Goal: Contribute content: Contribute content

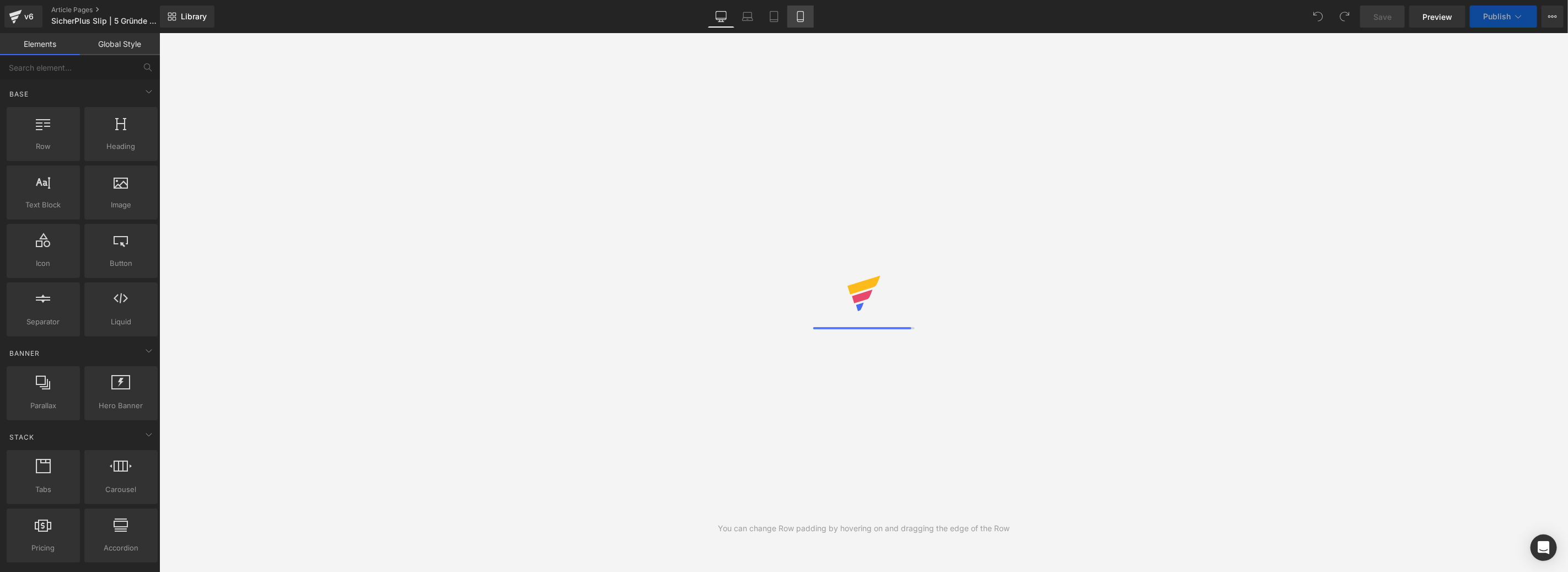
click at [799, 15] on icon at bounding box center [801, 17] width 11 height 11
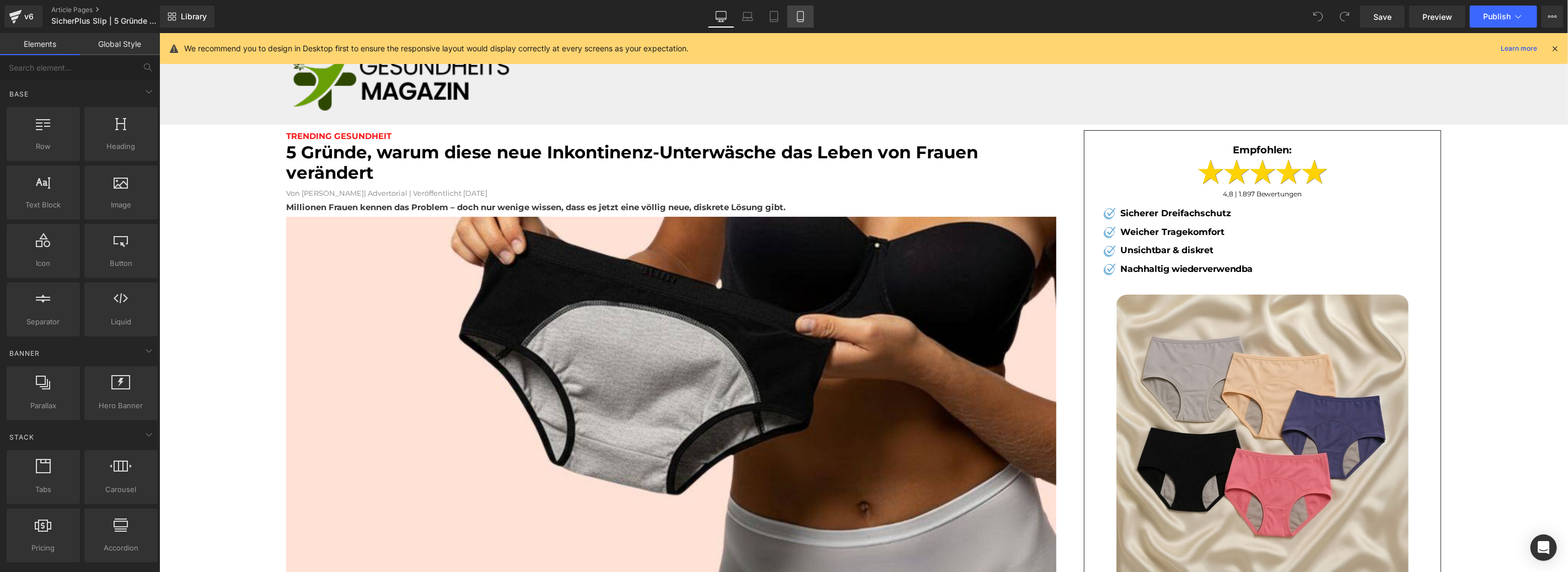
click at [804, 23] on link "Mobile" at bounding box center [801, 17] width 26 height 22
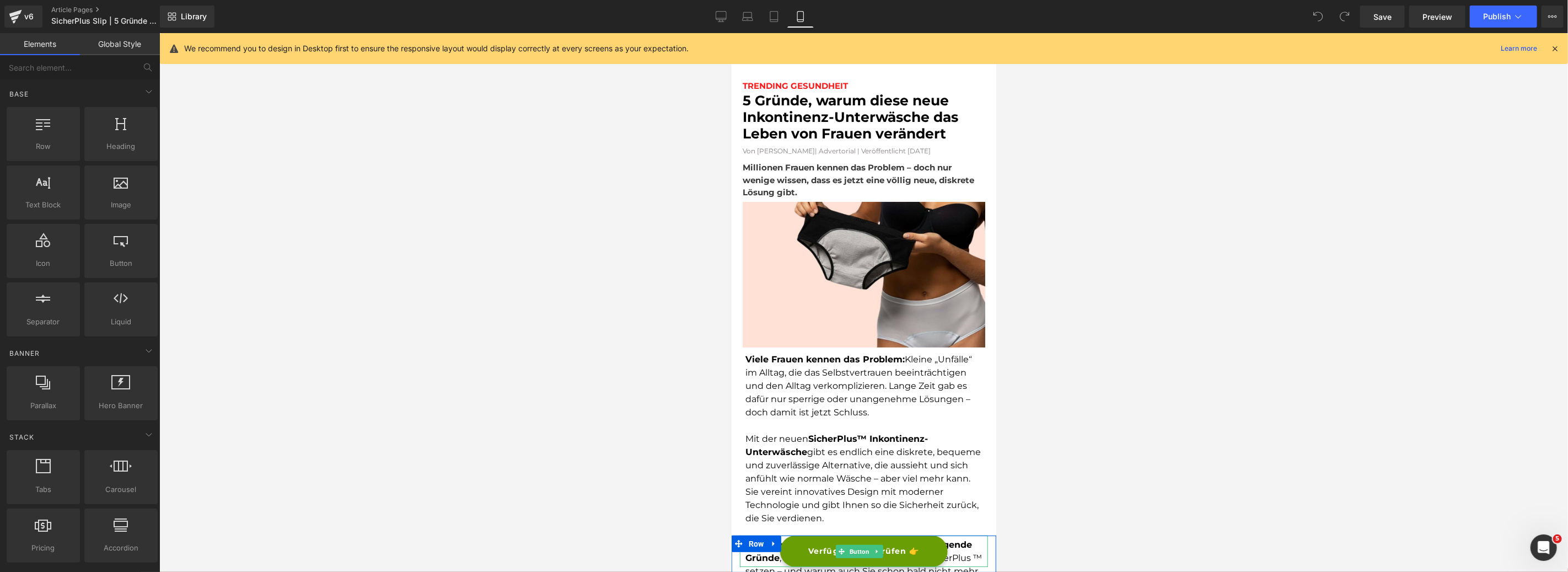
click at [920, 557] on link "Verfügbarkeit prüfen 👉" at bounding box center [863, 550] width 168 height 31
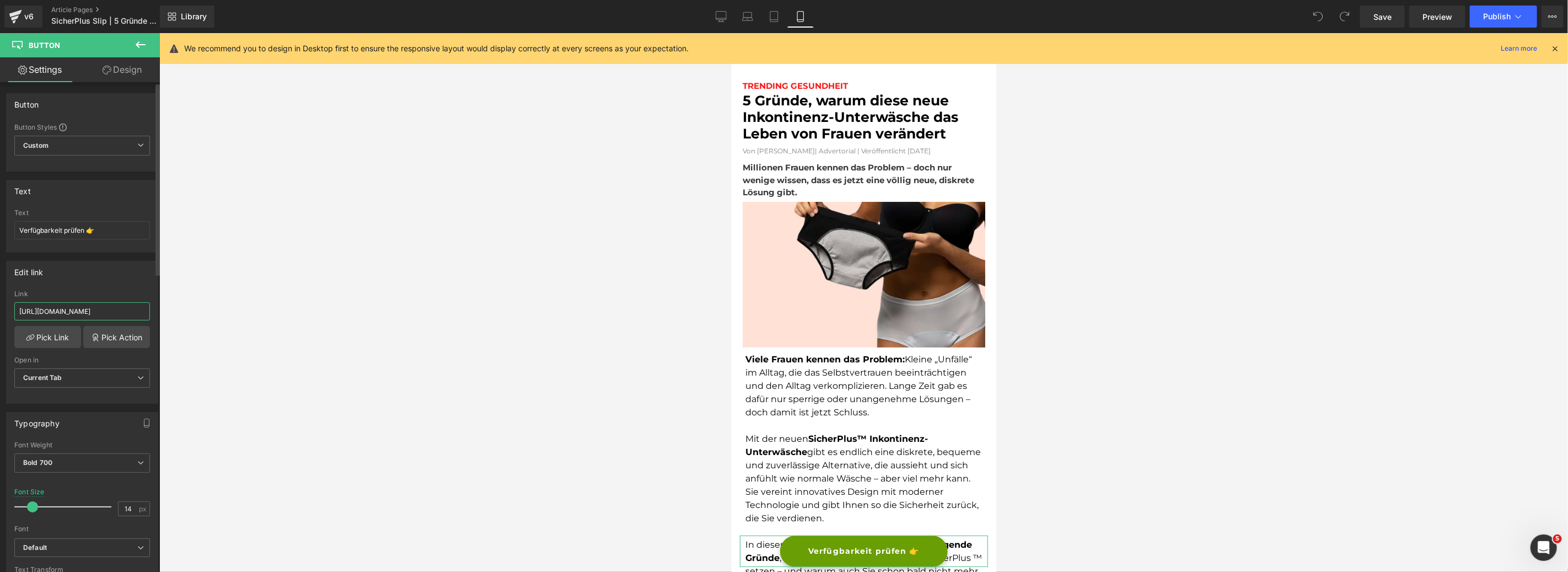
click at [94, 314] on input "[URL][DOMAIN_NAME]" at bounding box center [82, 311] width 136 height 18
type input "[URL][DOMAIN_NAME]"
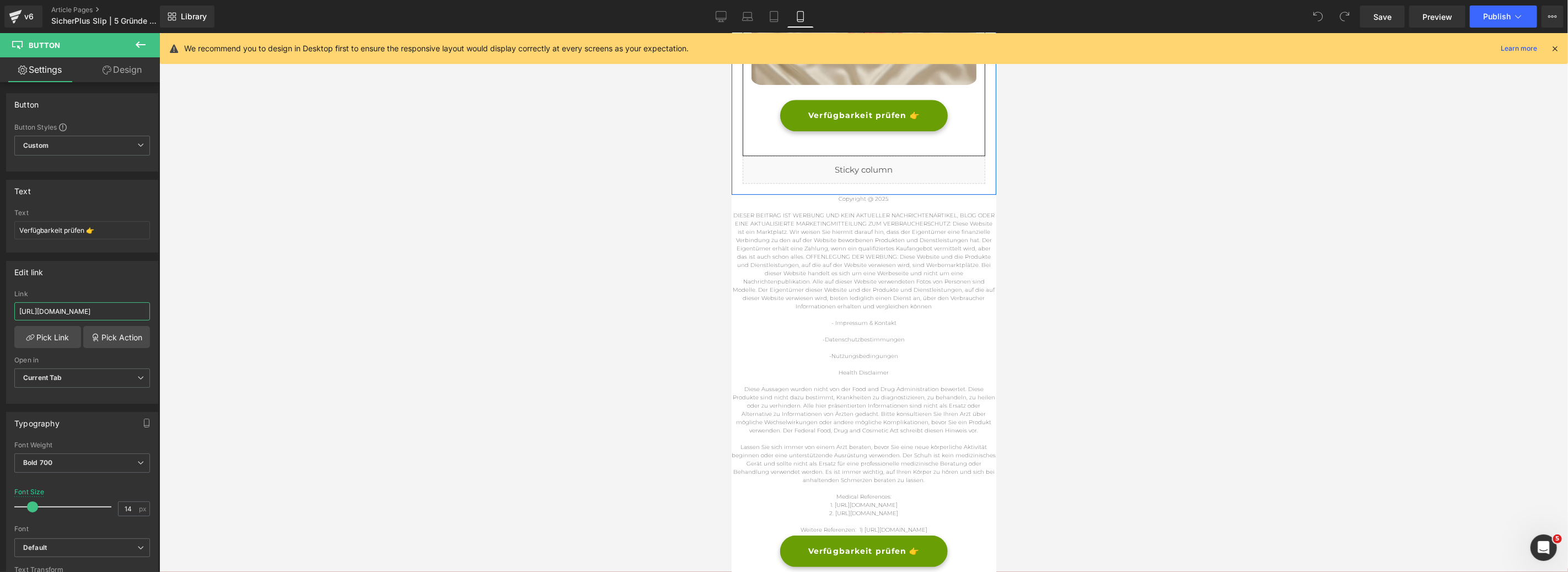
scroll to position [2690, 0]
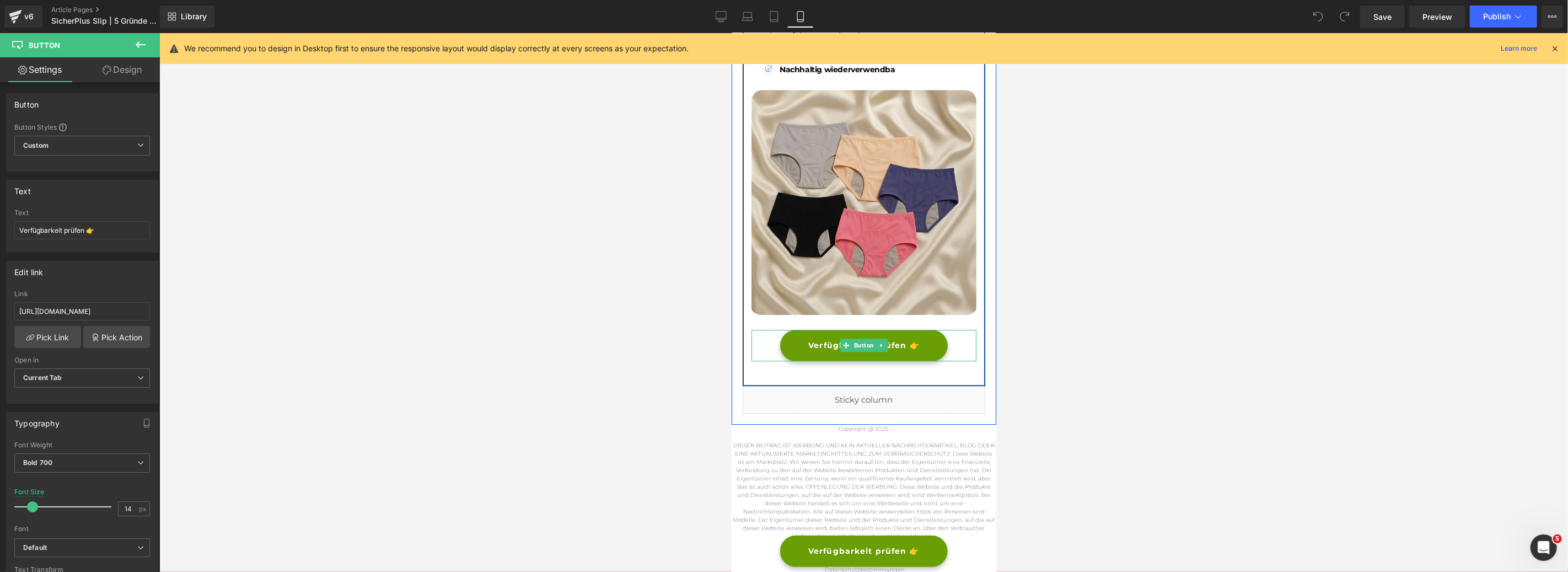
click at [936, 338] on link "Verfügbarkeit prüfen 👉" at bounding box center [863, 345] width 168 height 31
click at [55, 317] on input "[URL][DOMAIN_NAME]" at bounding box center [82, 311] width 136 height 18
paste input "[DOMAIN_NAME][URL]"
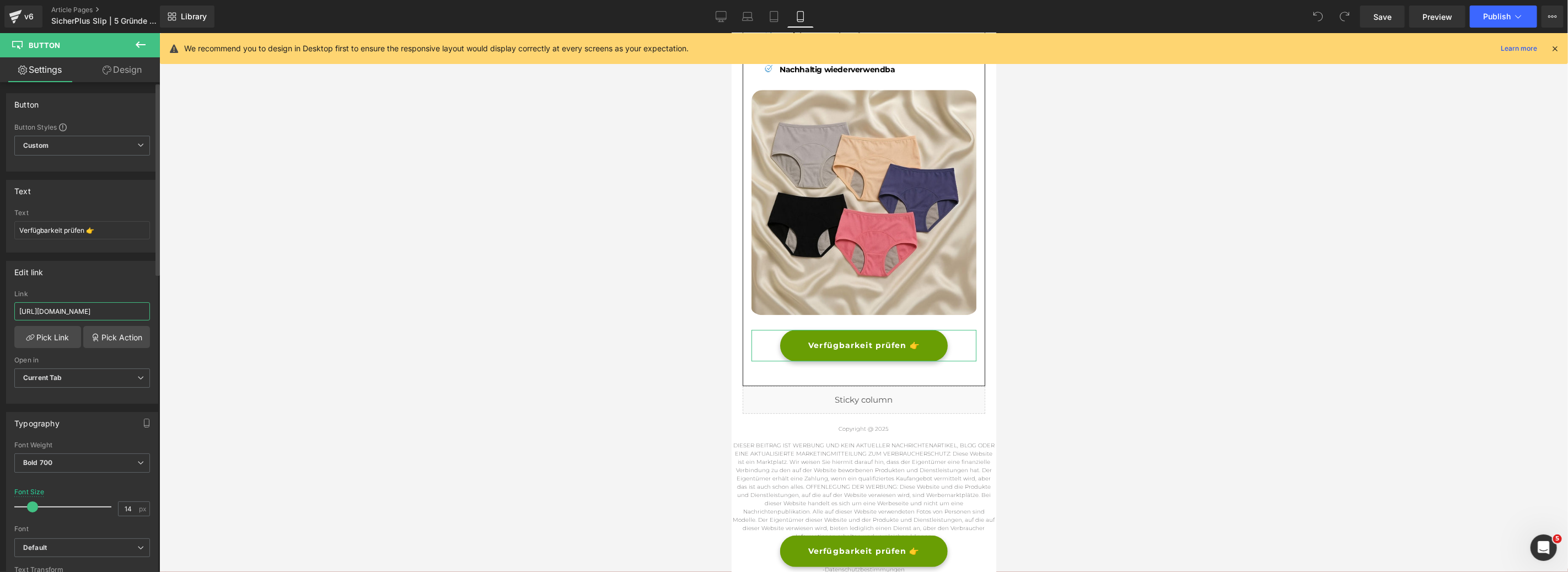
type input "[URL][DOMAIN_NAME]"
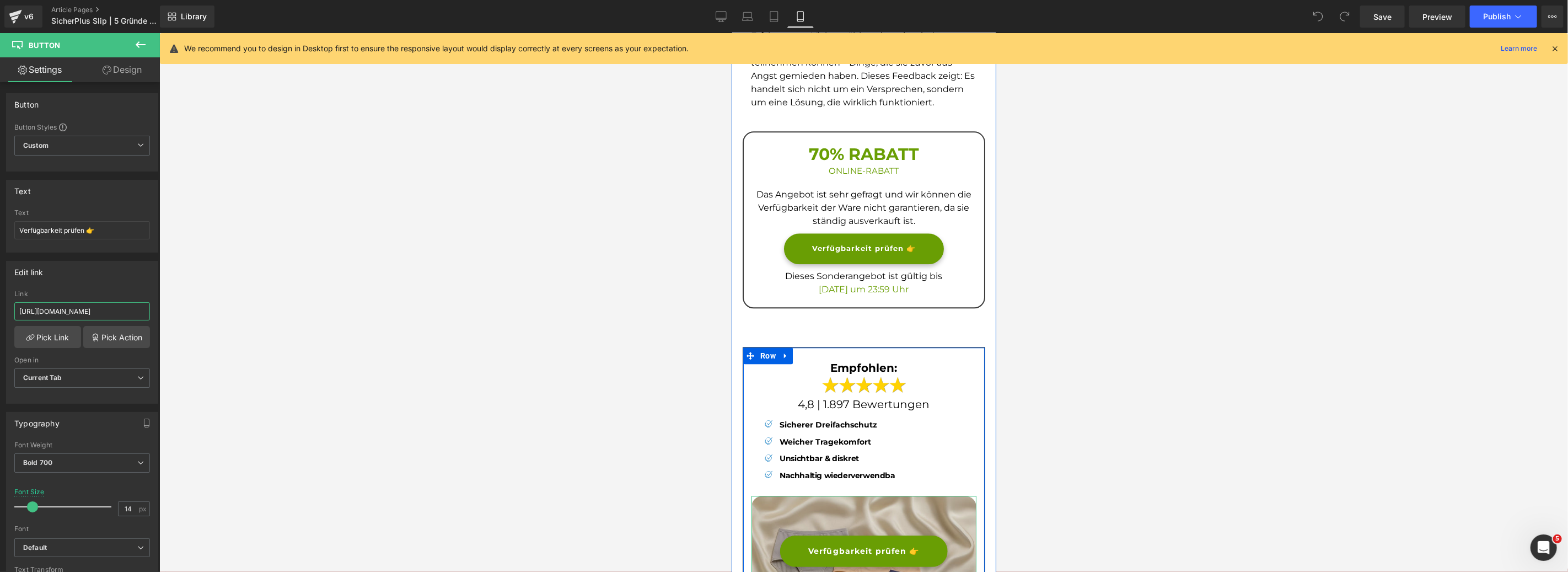
scroll to position [2132, 0]
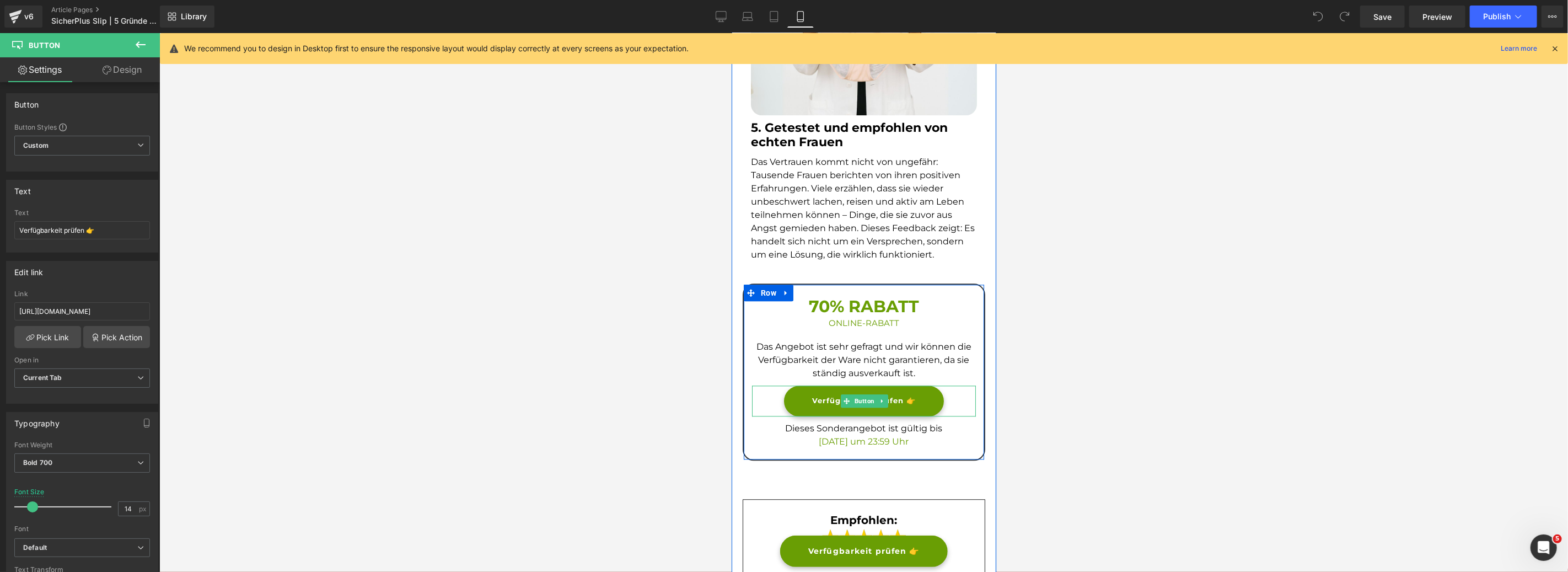
click at [783, 390] on link "Verfügbarkeit prüfen 👉" at bounding box center [863, 401] width 160 height 31
click at [45, 307] on input "[URL][DOMAIN_NAME]" at bounding box center [82, 311] width 136 height 18
type input "[URL][DOMAIN_NAME]"
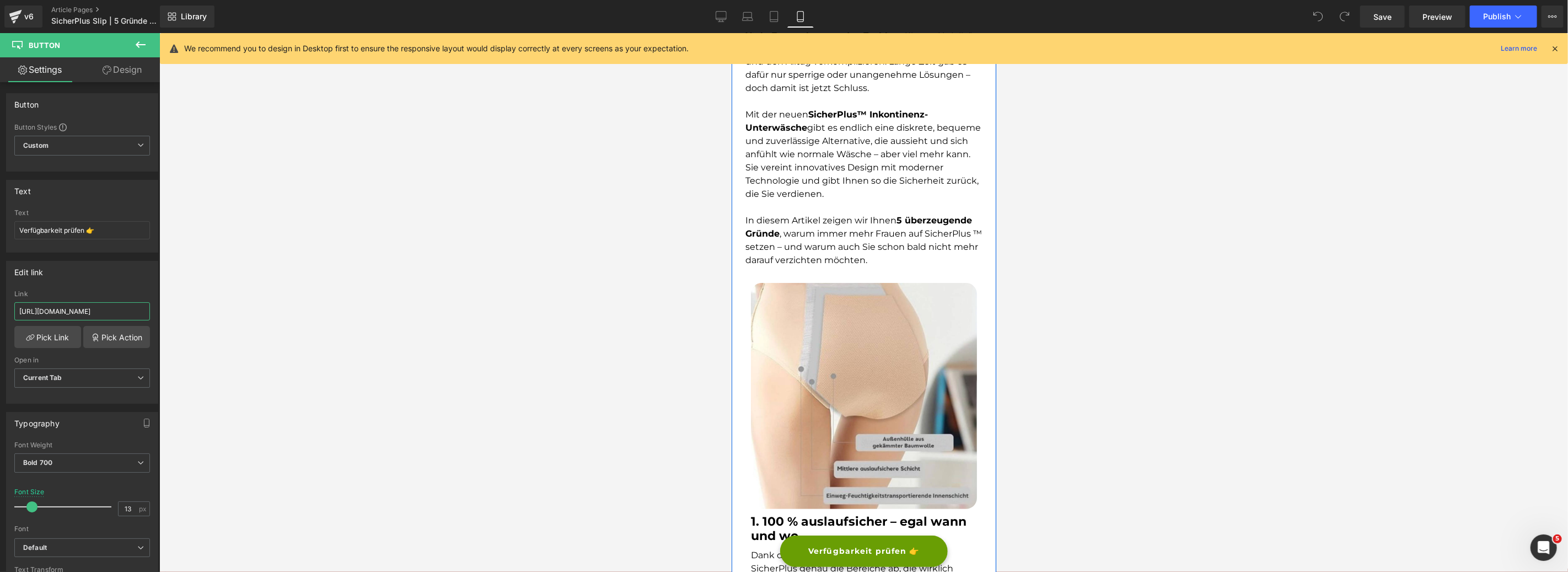
scroll to position [748, 0]
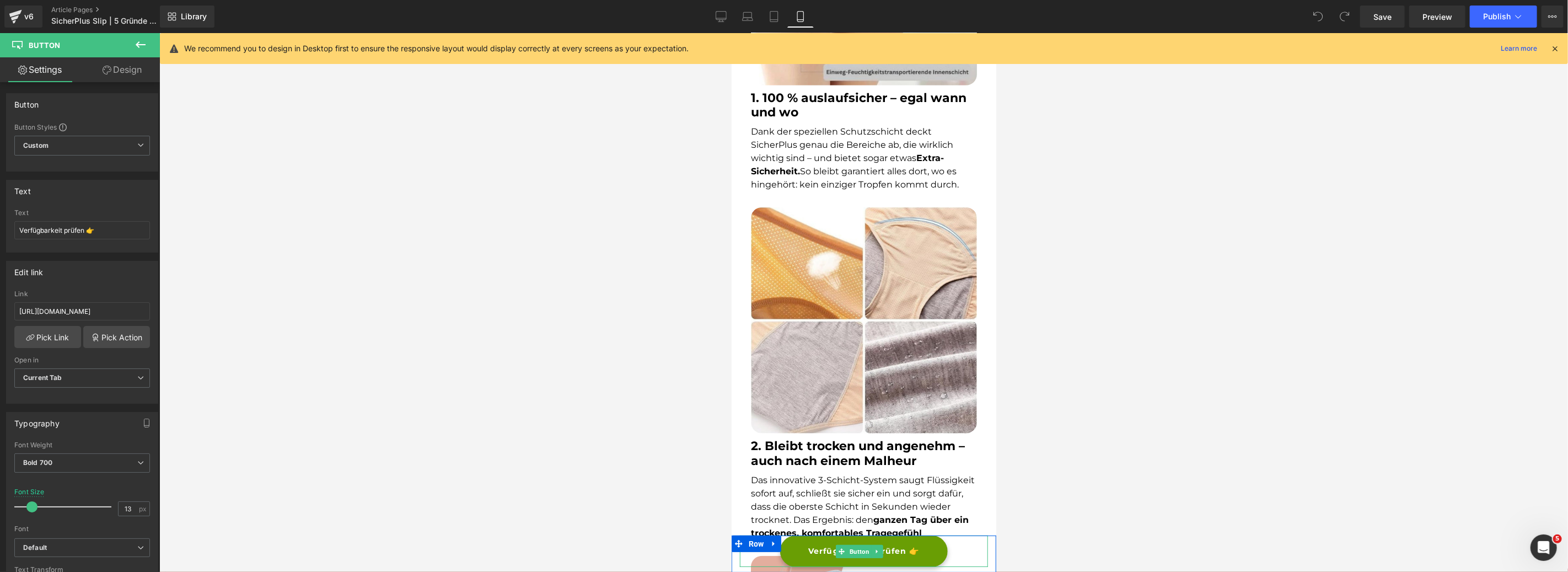
click at [932, 553] on link "Verfügbarkeit prüfen 👉" at bounding box center [863, 550] width 168 height 31
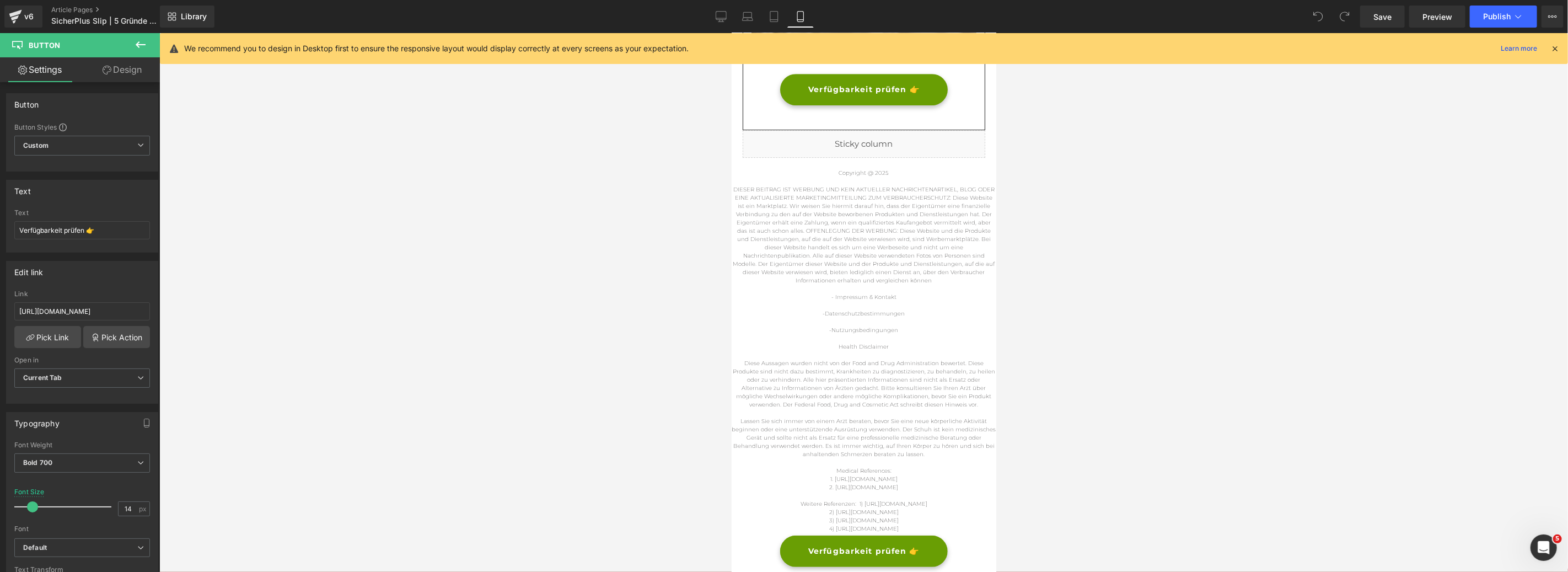
scroll to position [2675, 0]
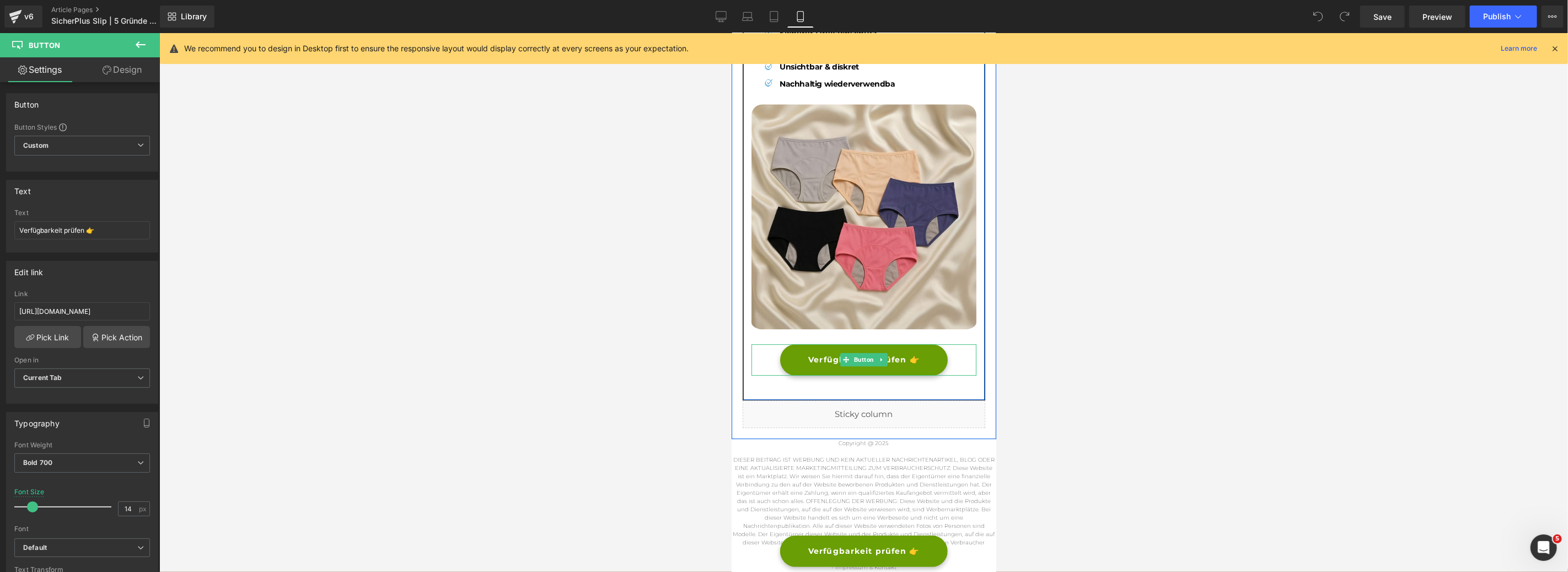
click at [939, 349] on link "Verfügbarkeit prüfen 👉" at bounding box center [863, 359] width 168 height 31
click at [909, 404] on div "Liquid" at bounding box center [863, 414] width 242 height 28
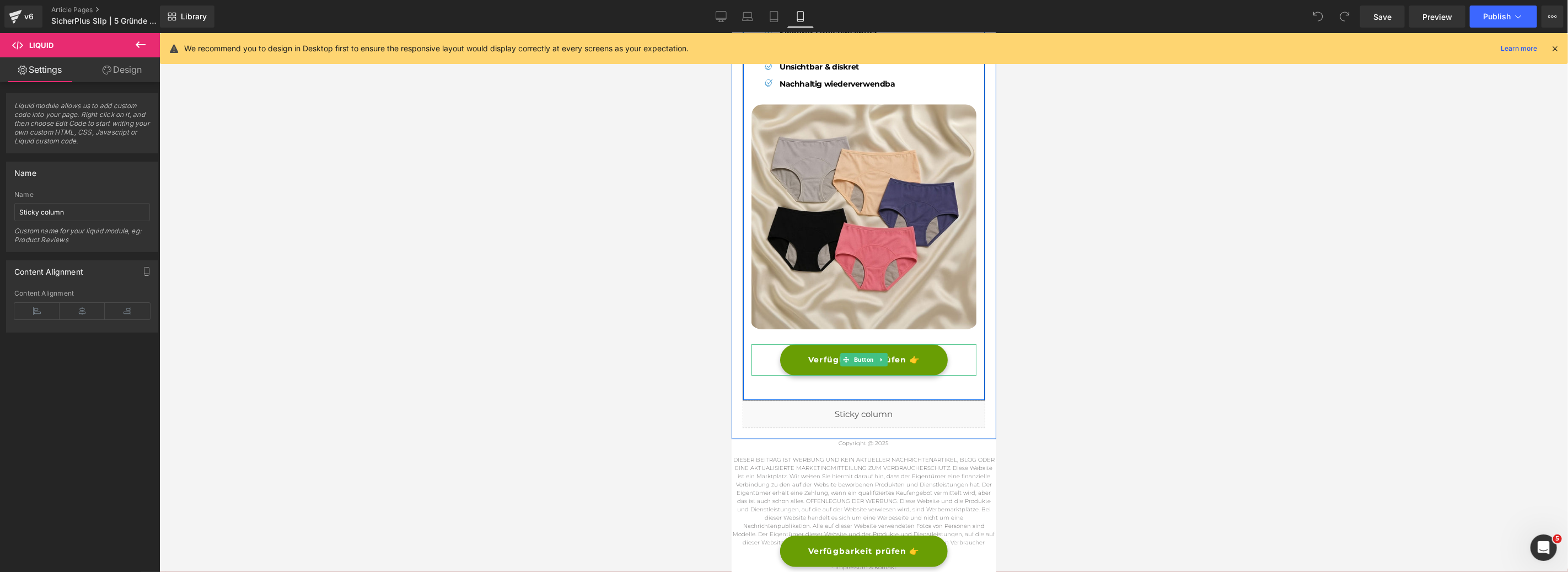
click at [939, 350] on link "Verfügbarkeit prüfen 👉" at bounding box center [863, 359] width 168 height 31
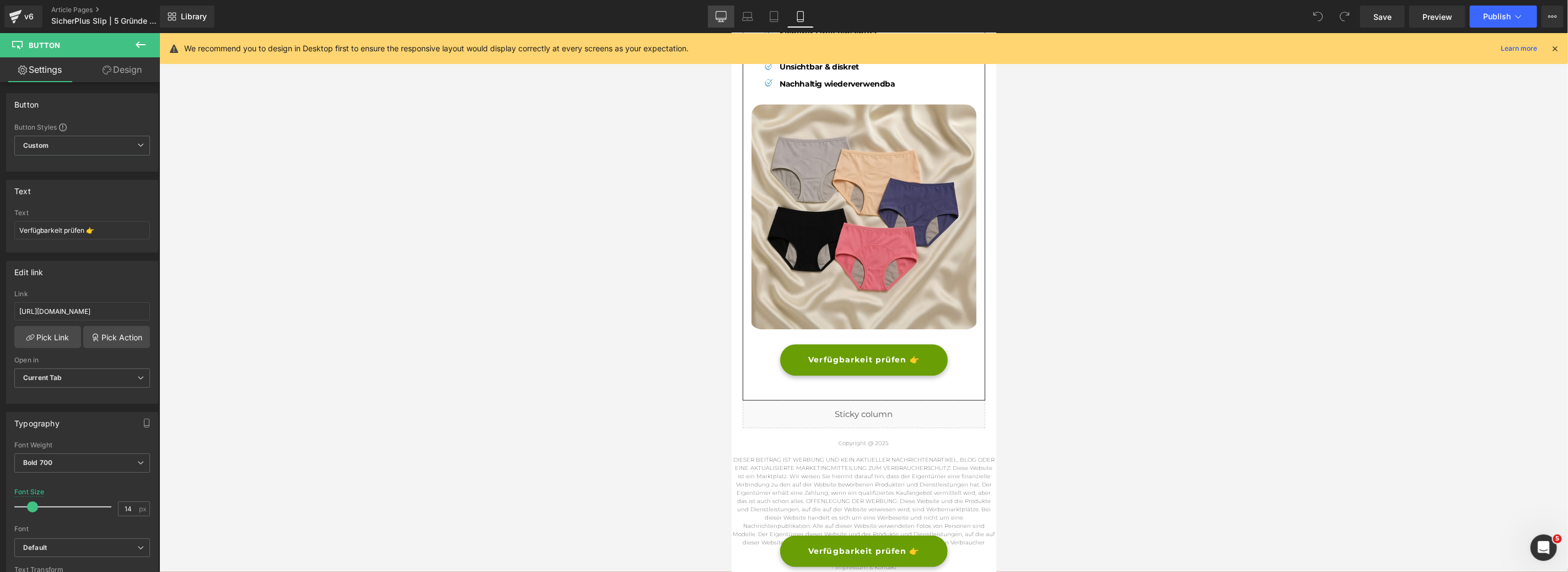
click at [733, 19] on link "Desktop" at bounding box center [721, 17] width 26 height 22
type input "16"
type input "100"
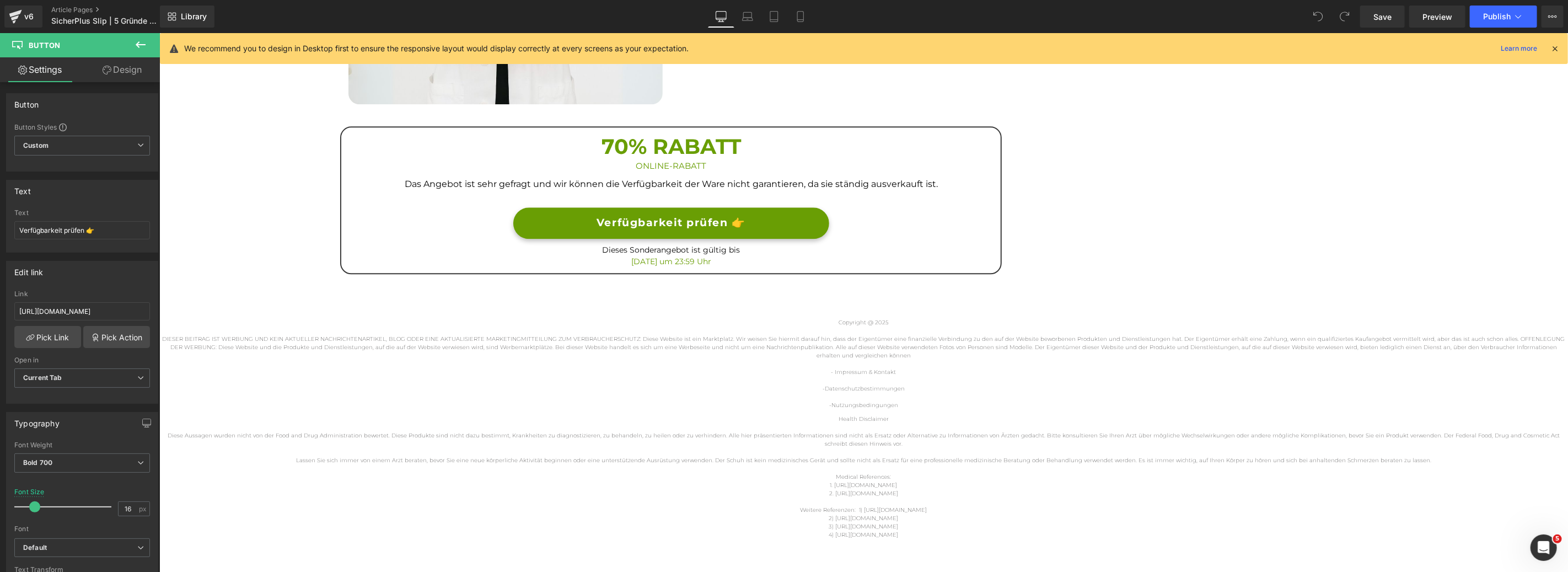
scroll to position [2202, 0]
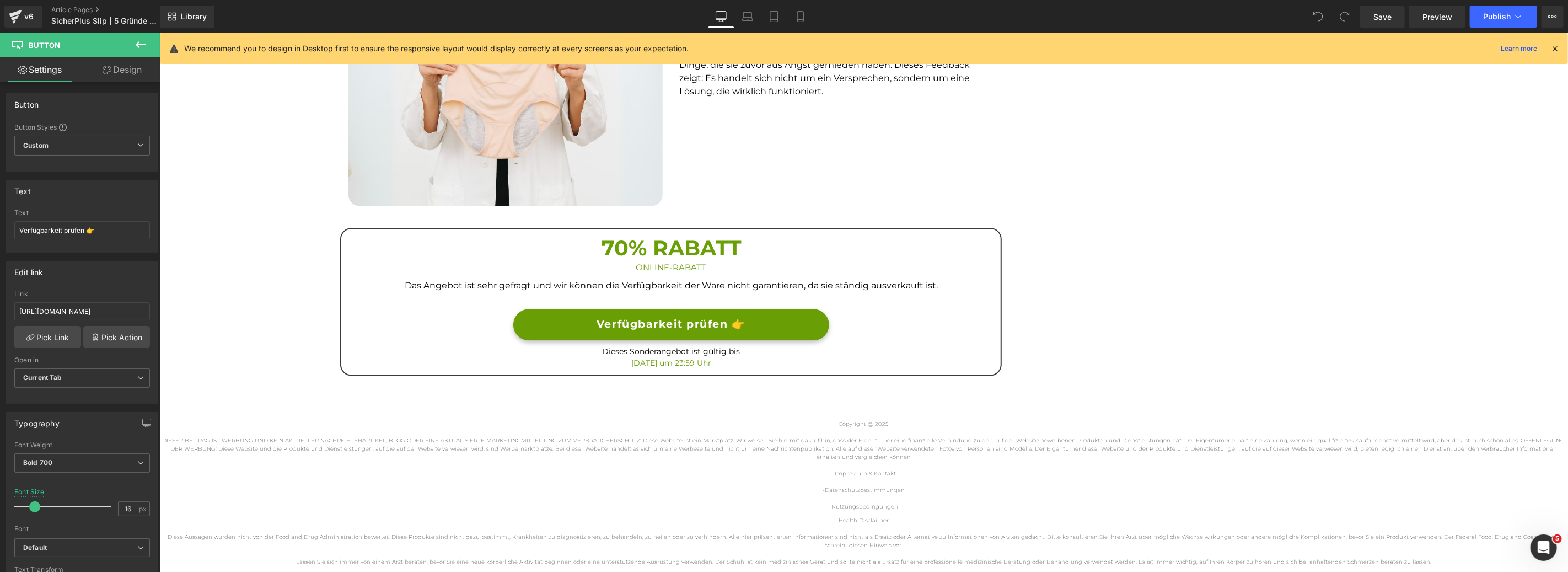
click at [783, 323] on link "Verfügbarkeit prüfen 👉" at bounding box center [670, 324] width 315 height 31
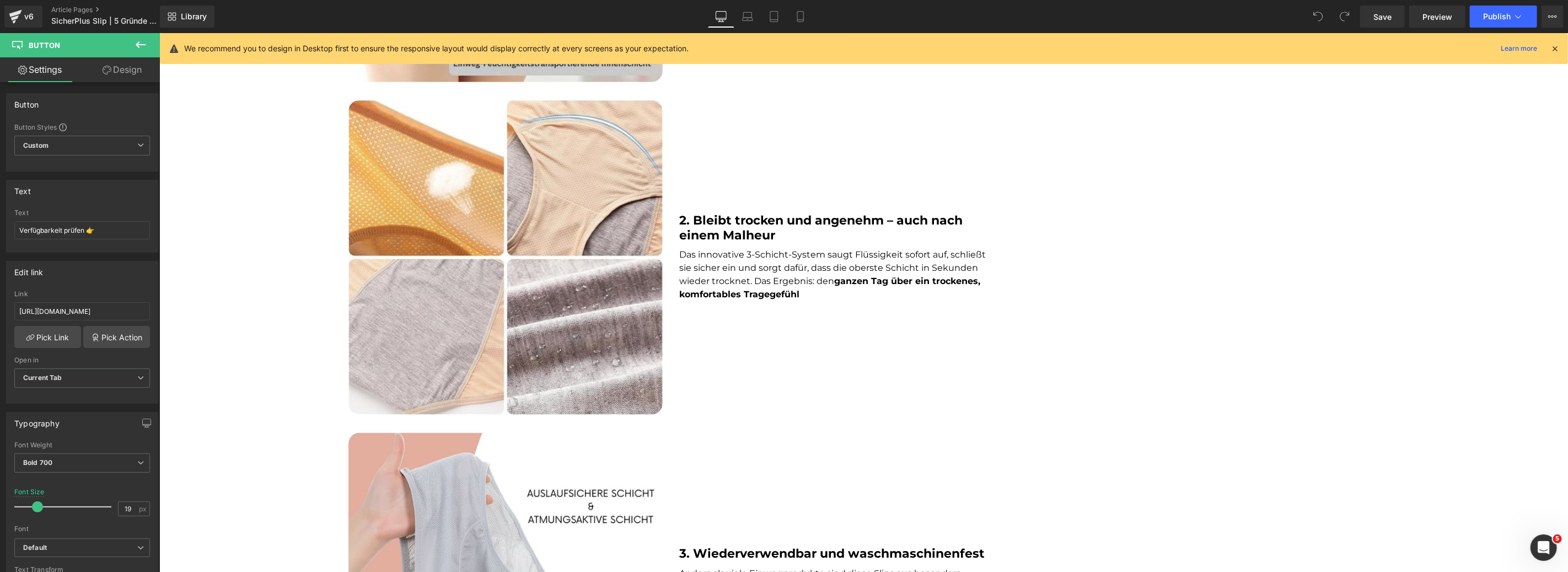
scroll to position [37, 0]
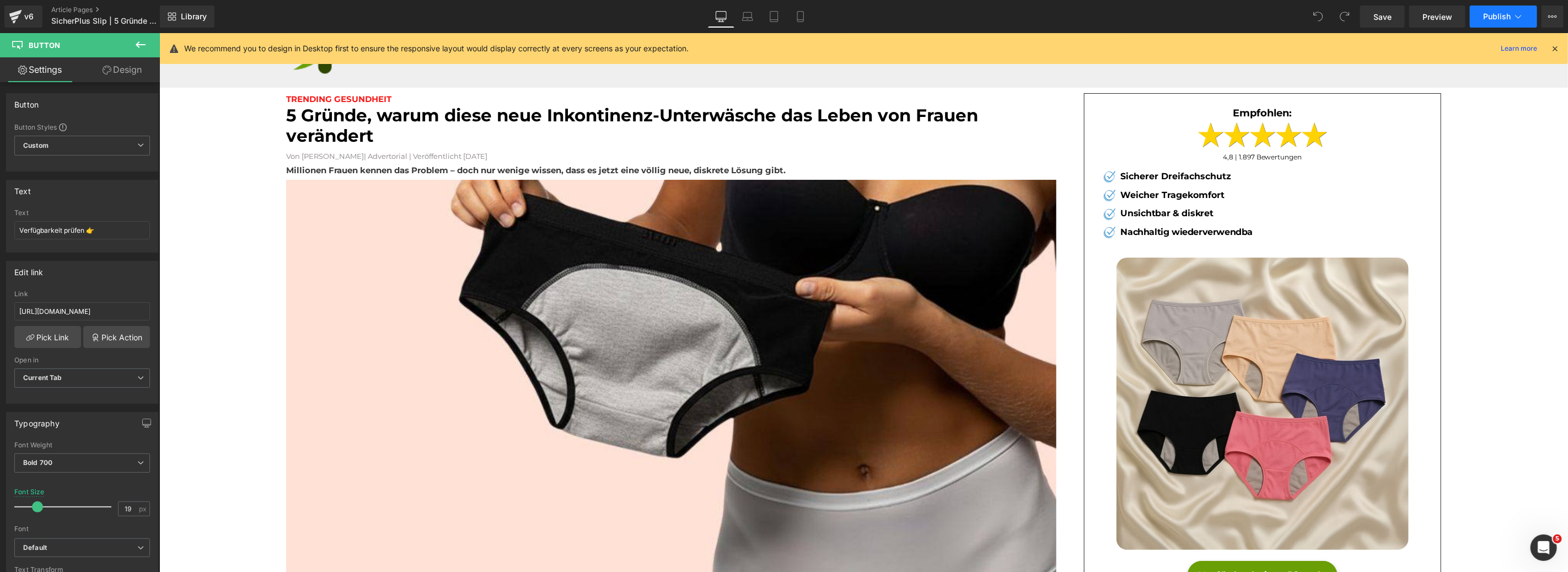
click at [1528, 16] on button "Publish" at bounding box center [1503, 17] width 68 height 22
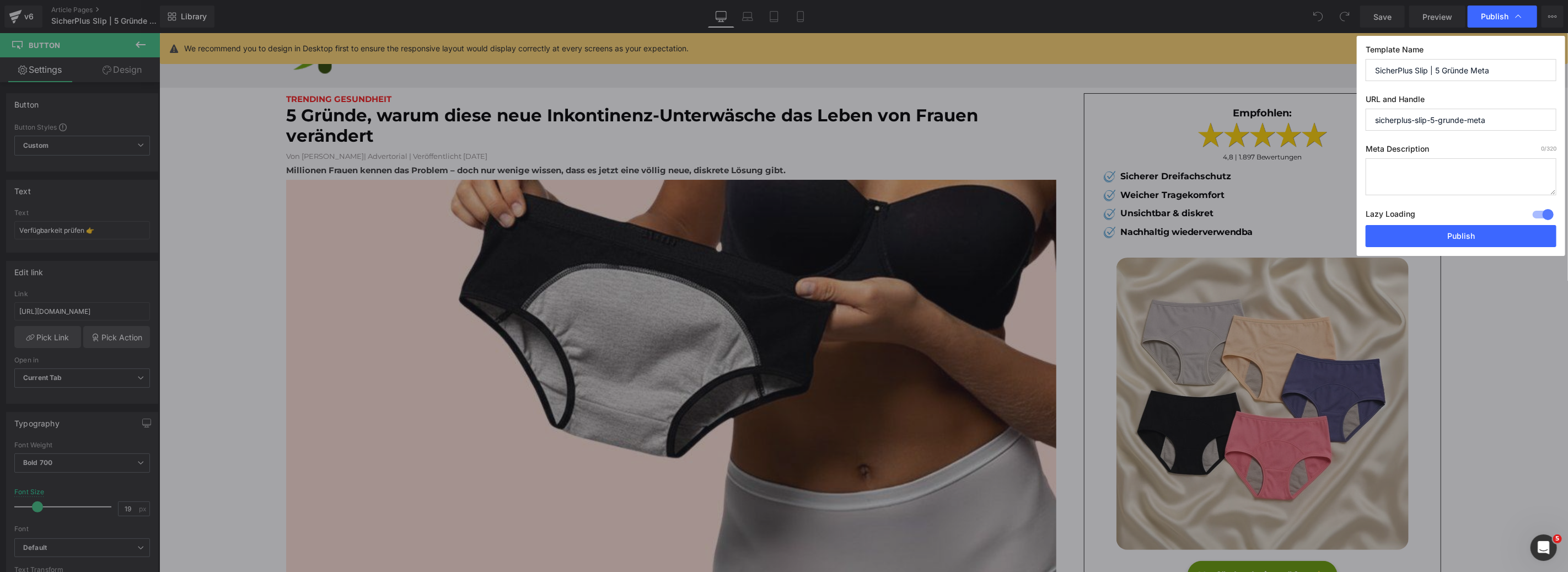
drag, startPoint x: 1428, startPoint y: 119, endPoint x: 1418, endPoint y: 120, distance: 10.0
click at [1418, 120] on input "sicherplus-slip-5-grunde-meta" at bounding box center [1461, 120] width 191 height 22
type input "sicherplus-5-grunde-meta"
click at [1521, 238] on button "Publish" at bounding box center [1461, 236] width 191 height 22
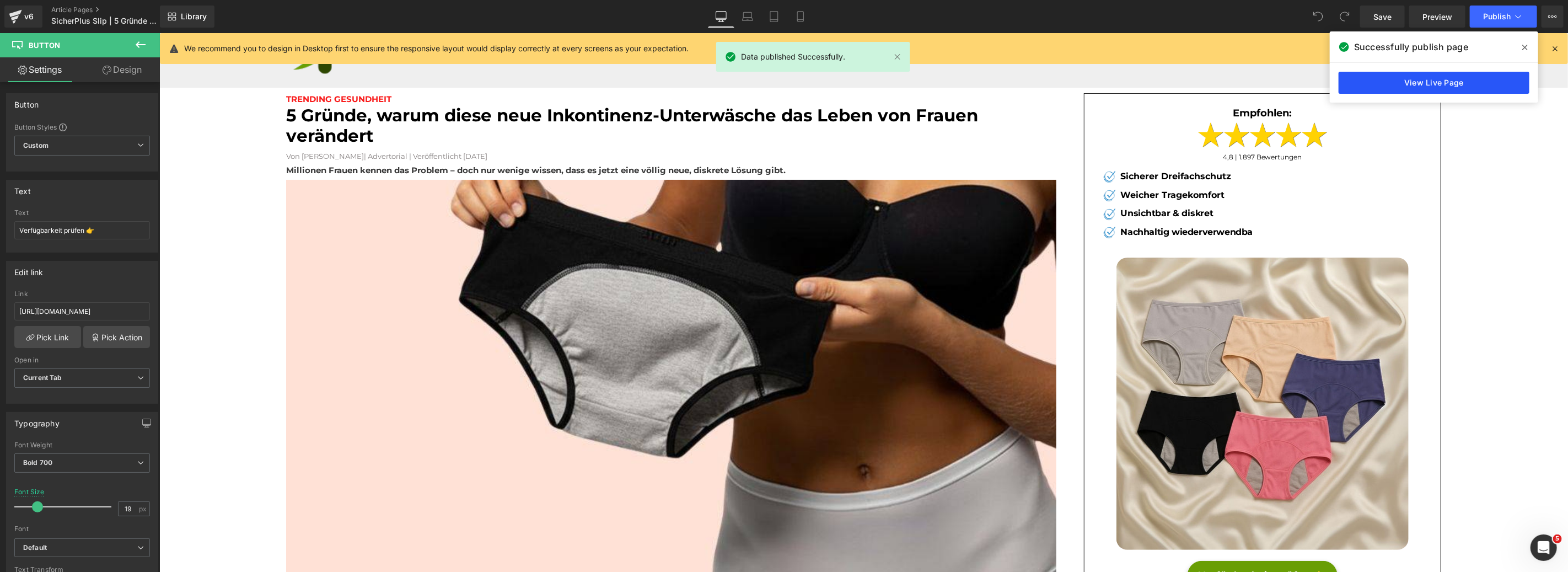
click at [1444, 80] on link "View Live Page" at bounding box center [1434, 83] width 191 height 22
